Goal: Find specific page/section: Find specific page/section

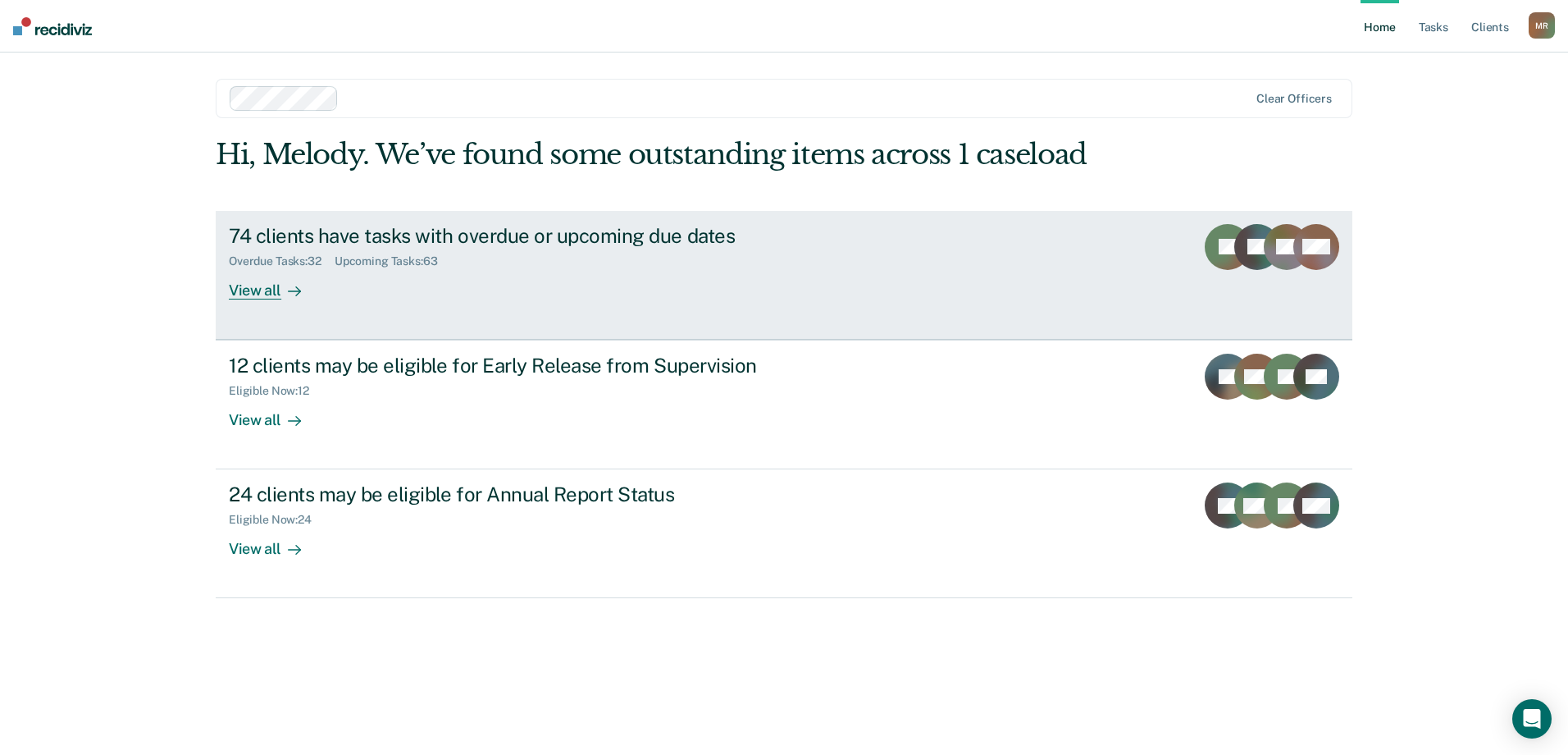
click at [280, 295] on div "View all" at bounding box center [274, 283] width 92 height 32
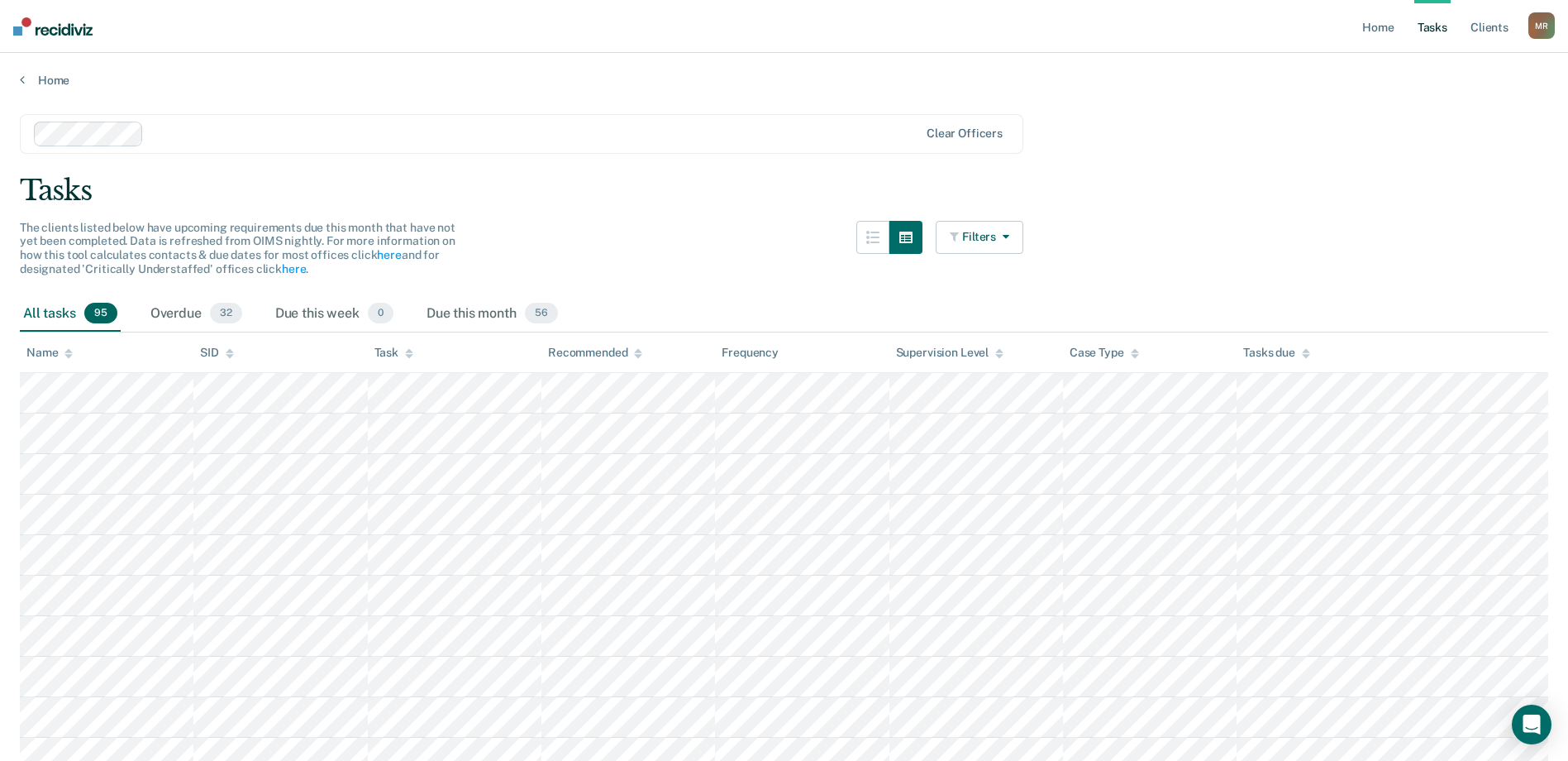
click at [968, 245] on button "Filters" at bounding box center [978, 237] width 87 height 33
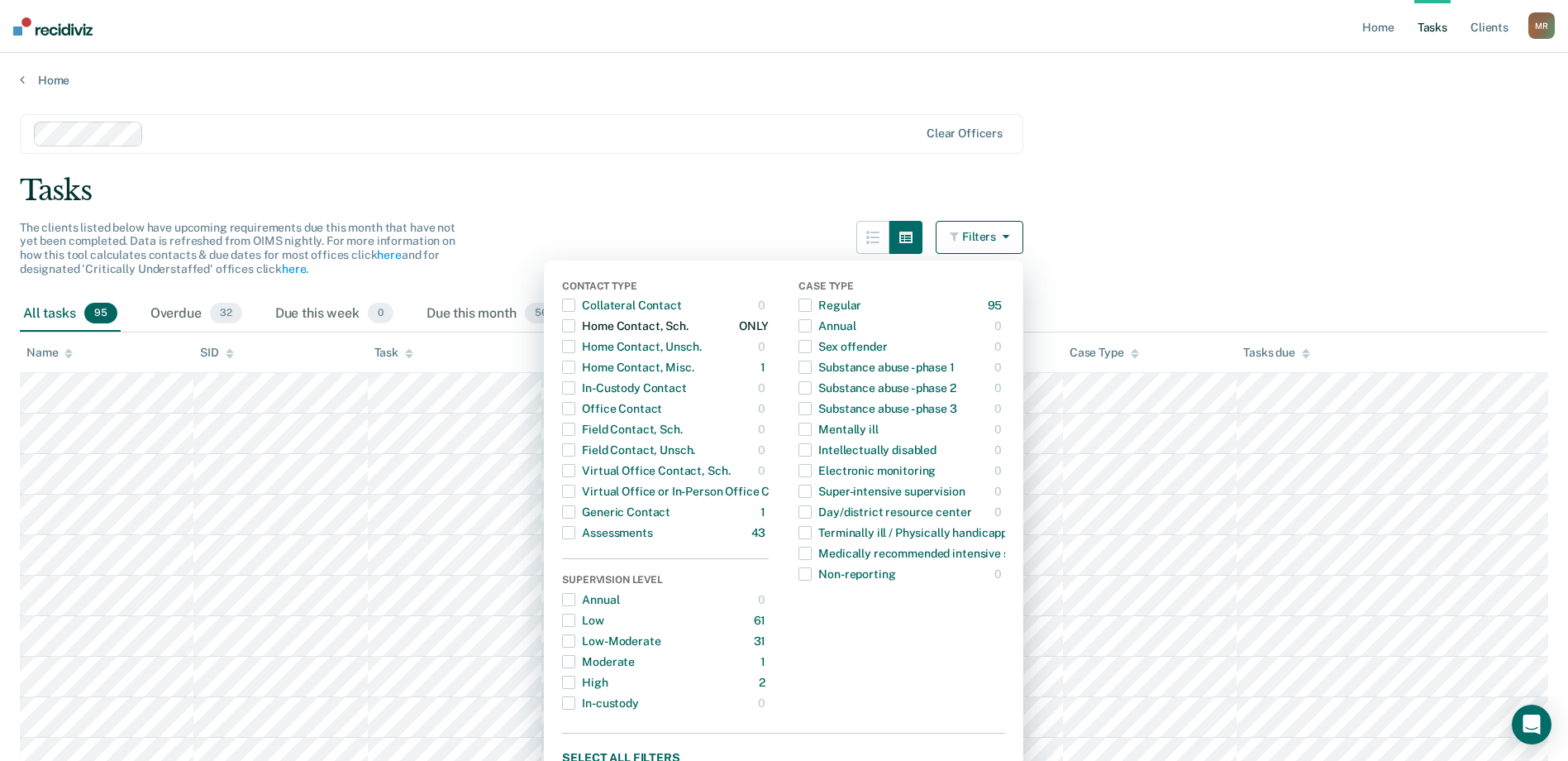
click at [575, 325] on span "button" at bounding box center [569, 325] width 13 height 13
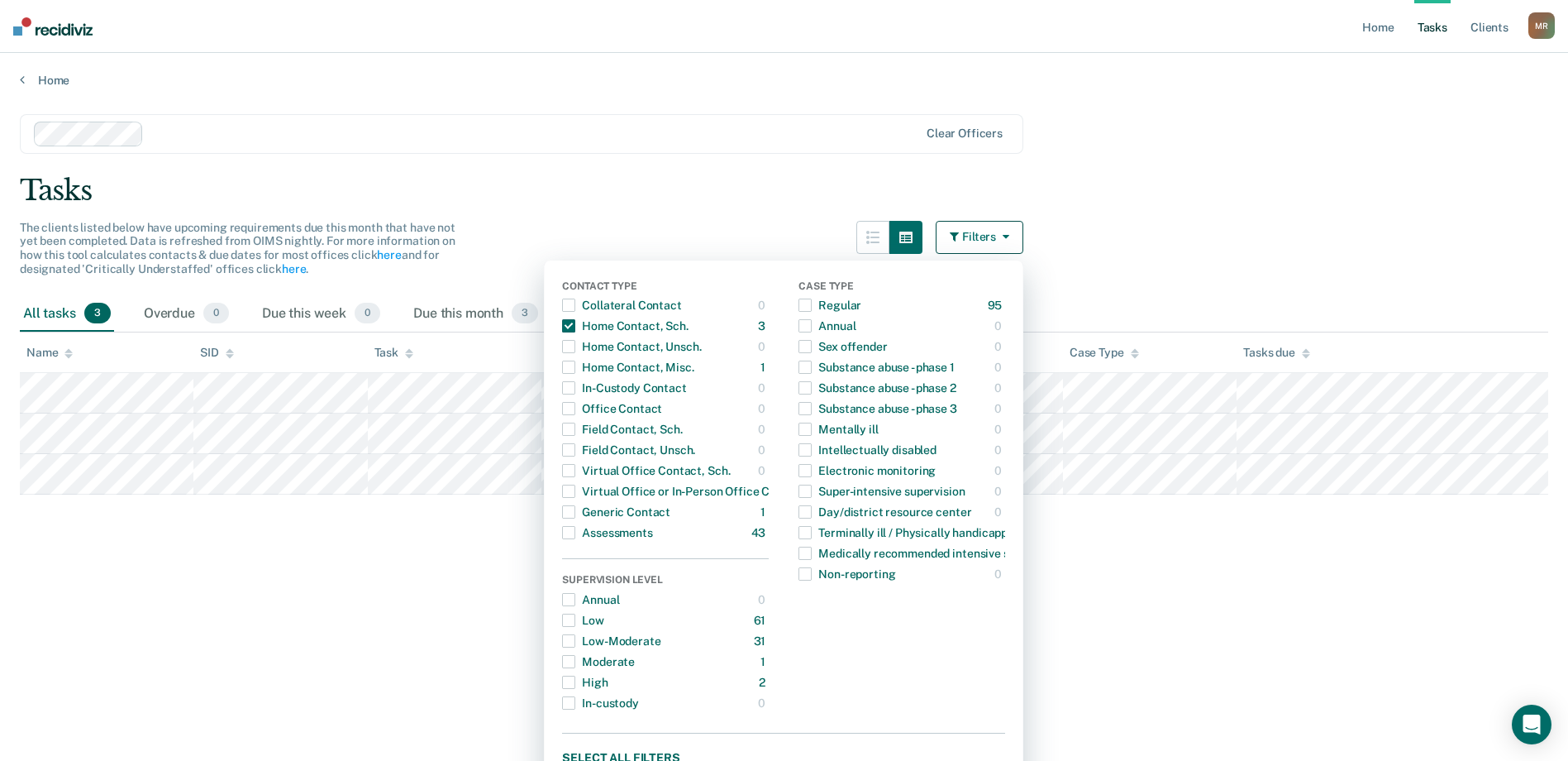
click at [597, 192] on div "Tasks" at bounding box center [784, 190] width 1529 height 34
